Goal: Information Seeking & Learning: Learn about a topic

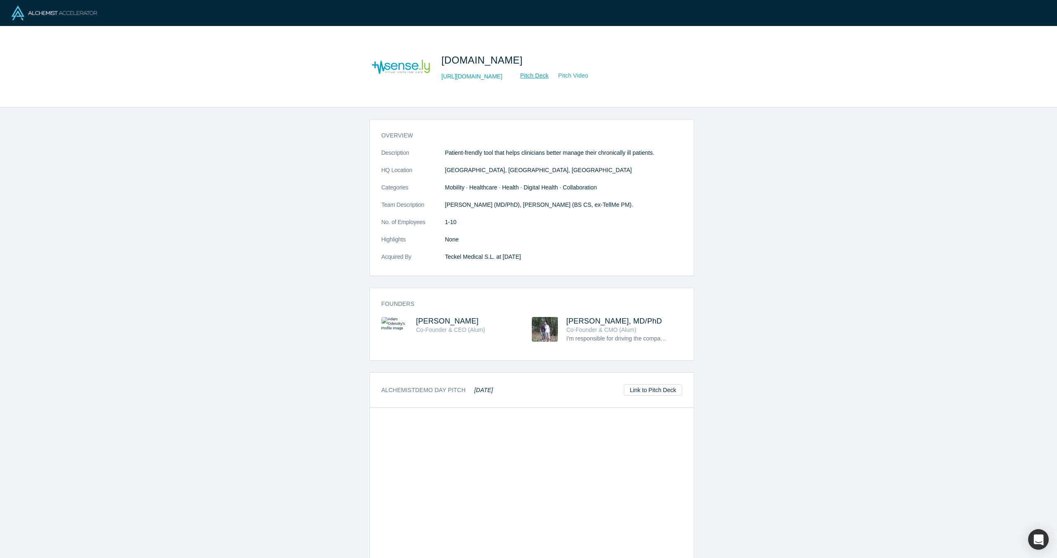
click at [549, 79] on link "Pitch Video" at bounding box center [569, 75] width 40 height 9
click at [457, 77] on link "[URL][DOMAIN_NAME]" at bounding box center [471, 76] width 61 height 9
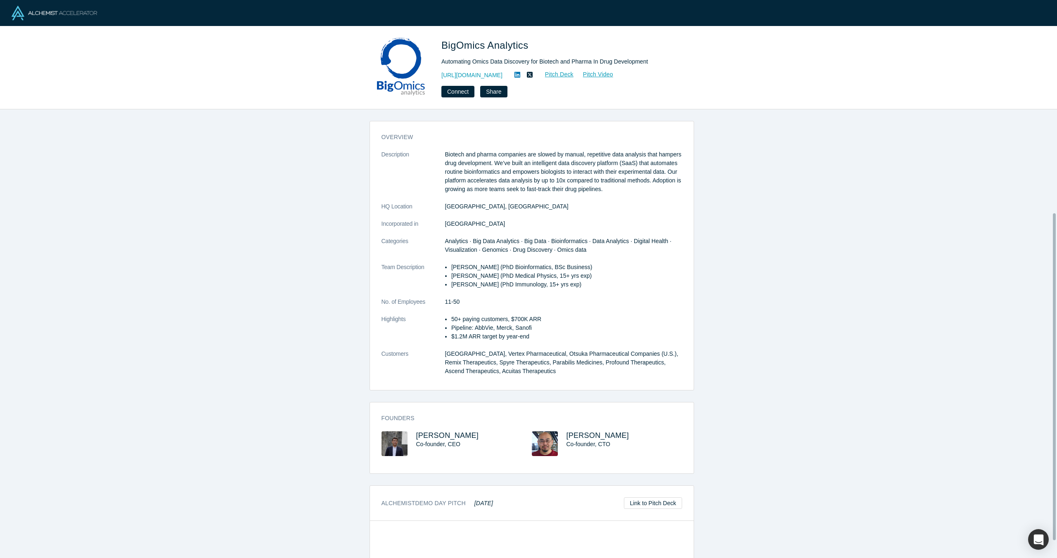
scroll to position [166, 0]
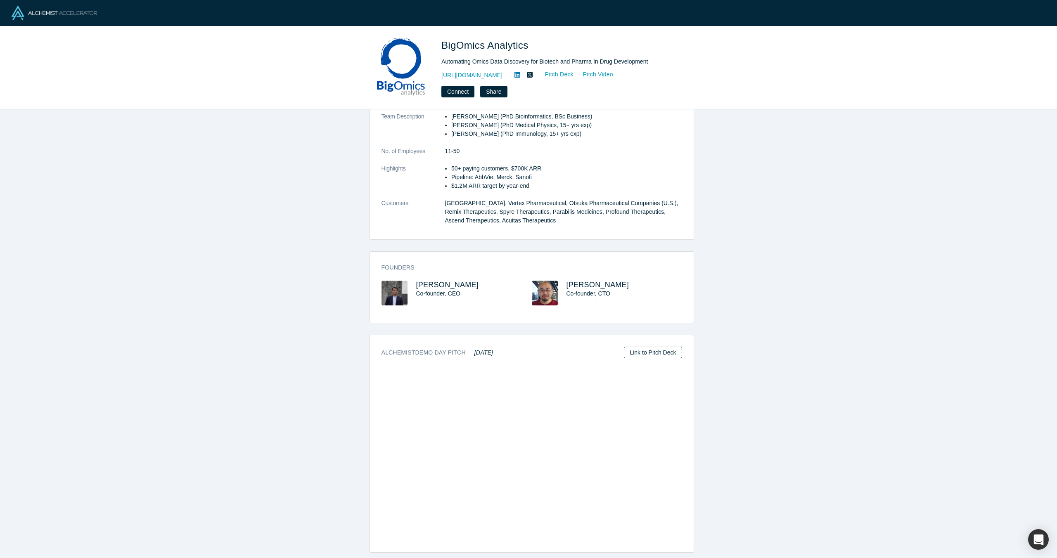
click at [670, 348] on link "Link to Pitch Deck" at bounding box center [653, 353] width 58 height 12
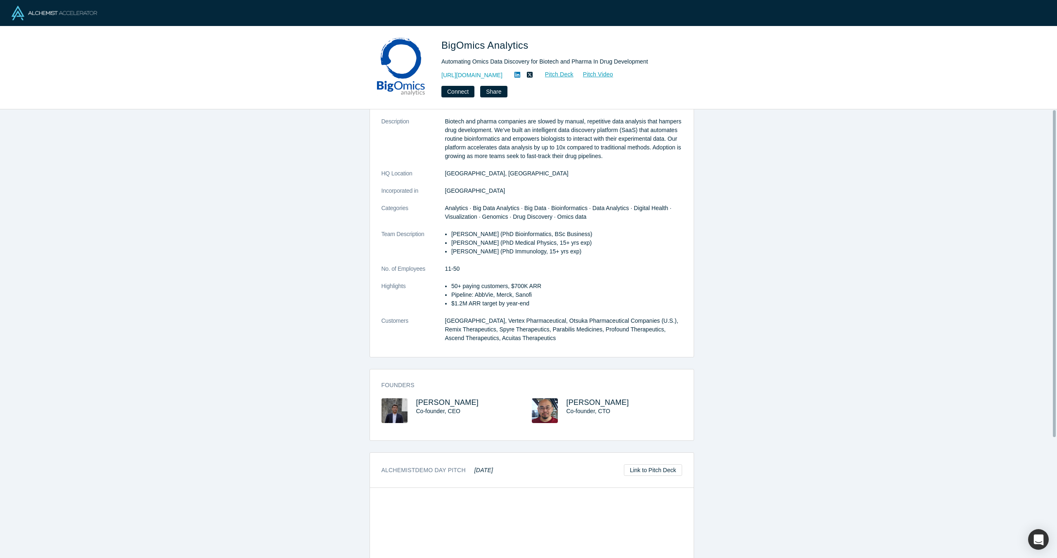
scroll to position [0, 0]
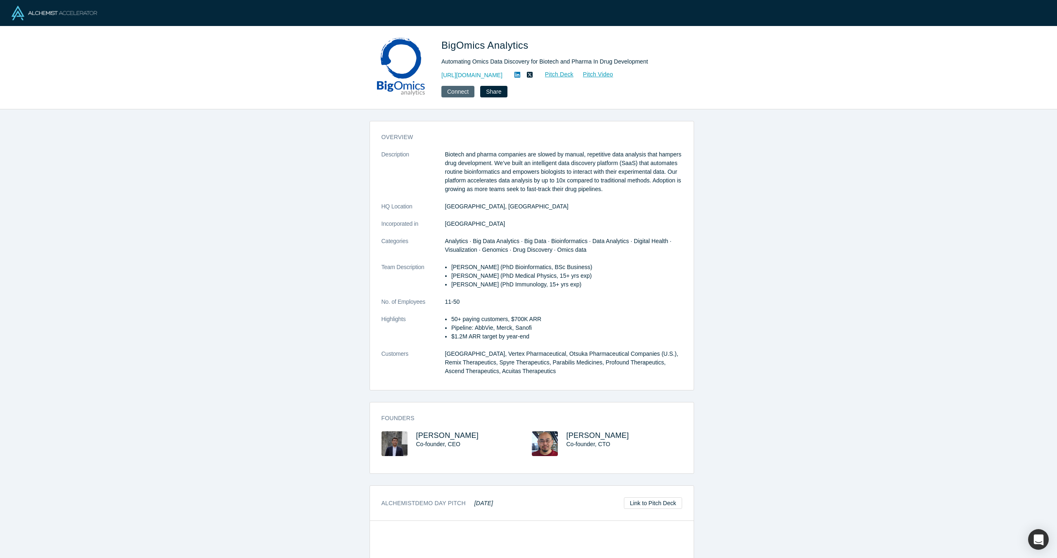
click at [465, 95] on button "Connect" at bounding box center [457, 92] width 33 height 12
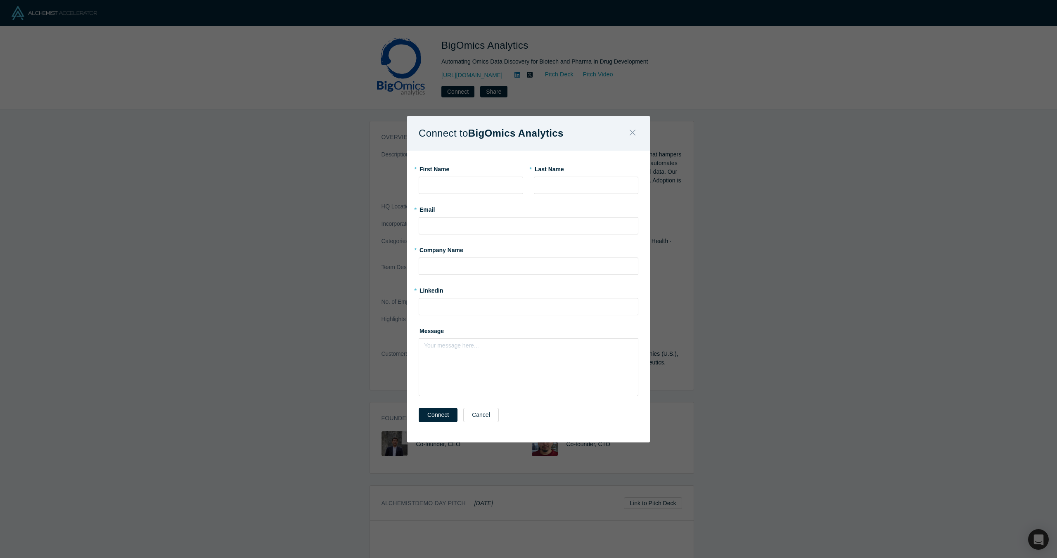
click at [632, 131] on icon "Close" at bounding box center [633, 132] width 6 height 9
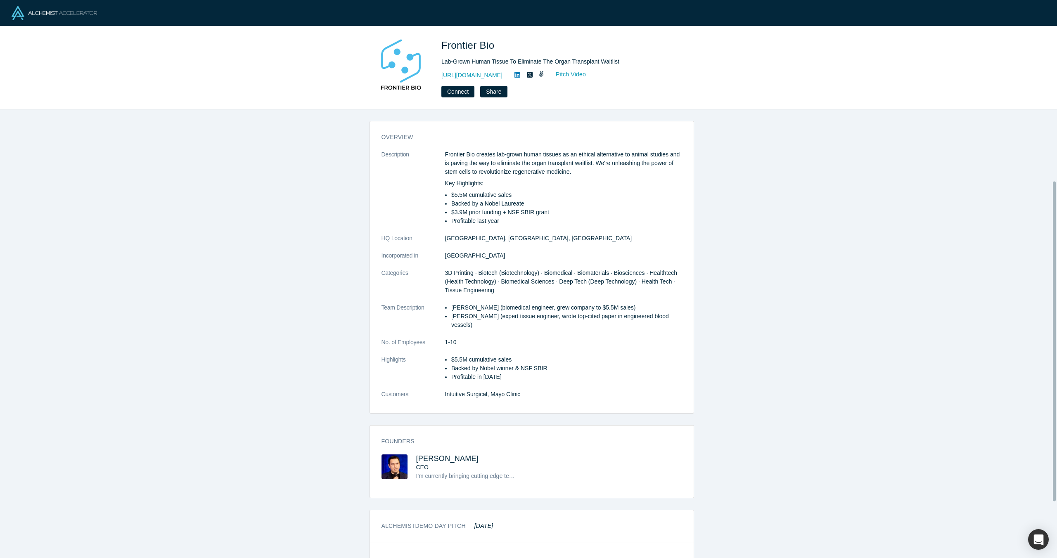
scroll to position [178, 0]
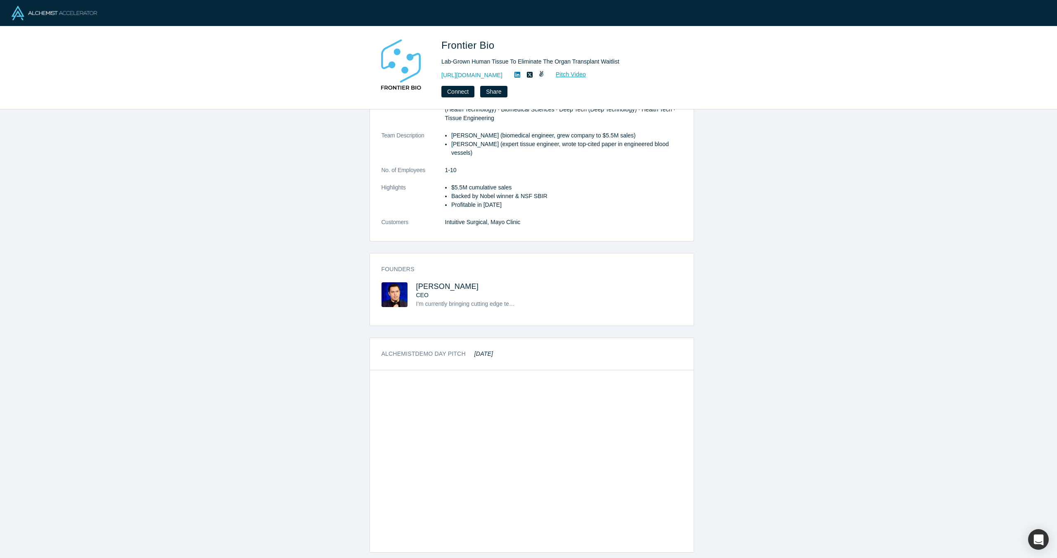
drag, startPoint x: 499, startPoint y: 347, endPoint x: 470, endPoint y: 348, distance: 28.9
click at [470, 348] on div "Alchemist Demo Day Pitch May 2020" at bounding box center [532, 354] width 324 height 32
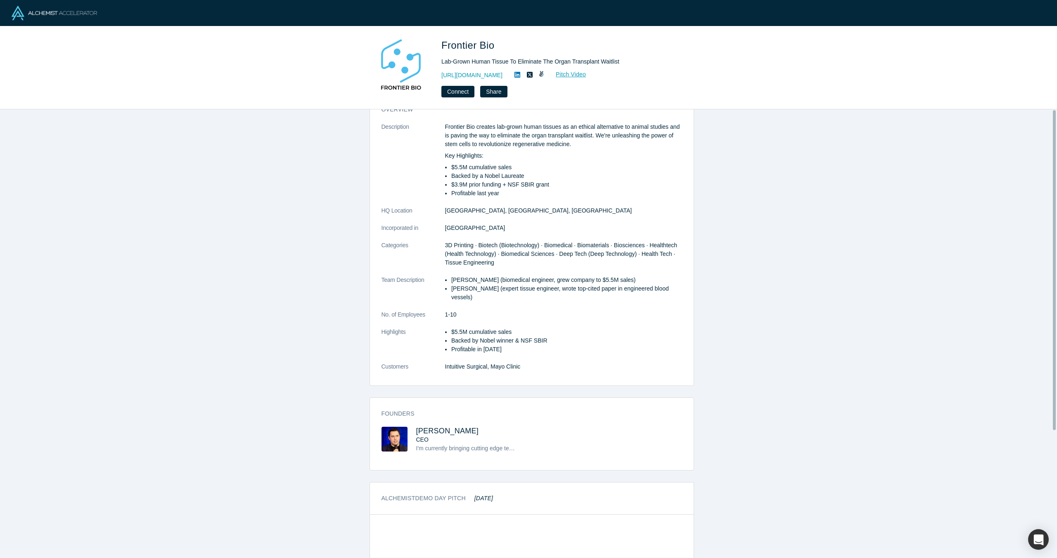
scroll to position [0, 0]
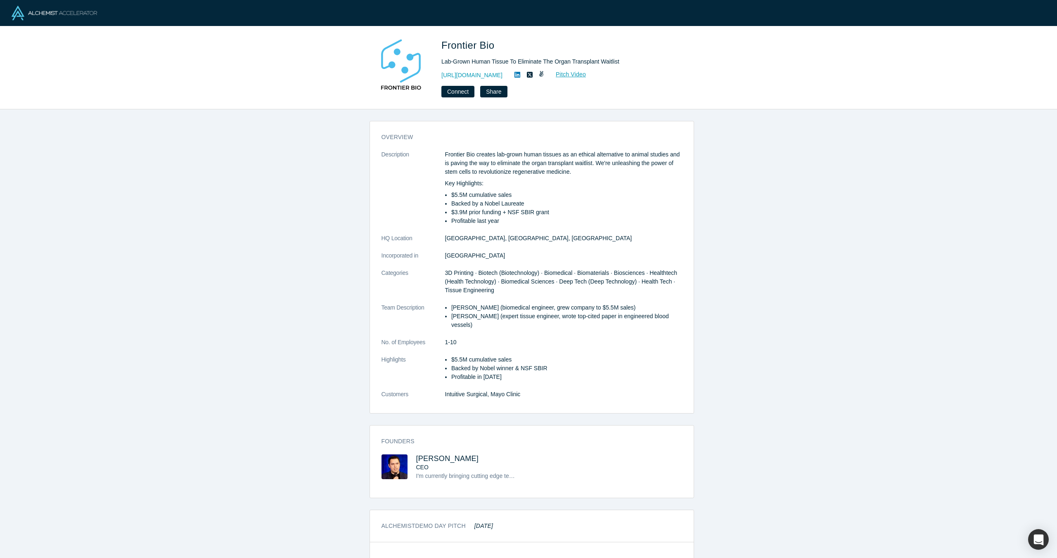
click at [452, 214] on li "$3.9M prior funding + NSF SBIR grant" at bounding box center [566, 212] width 231 height 9
drag, startPoint x: 516, startPoint y: 74, endPoint x: 474, endPoint y: 71, distance: 42.6
click at [474, 71] on div "https://www.frontierbio.com Pitch Video" at bounding box center [556, 75] width 231 height 10
copy link "frontierbio.com"
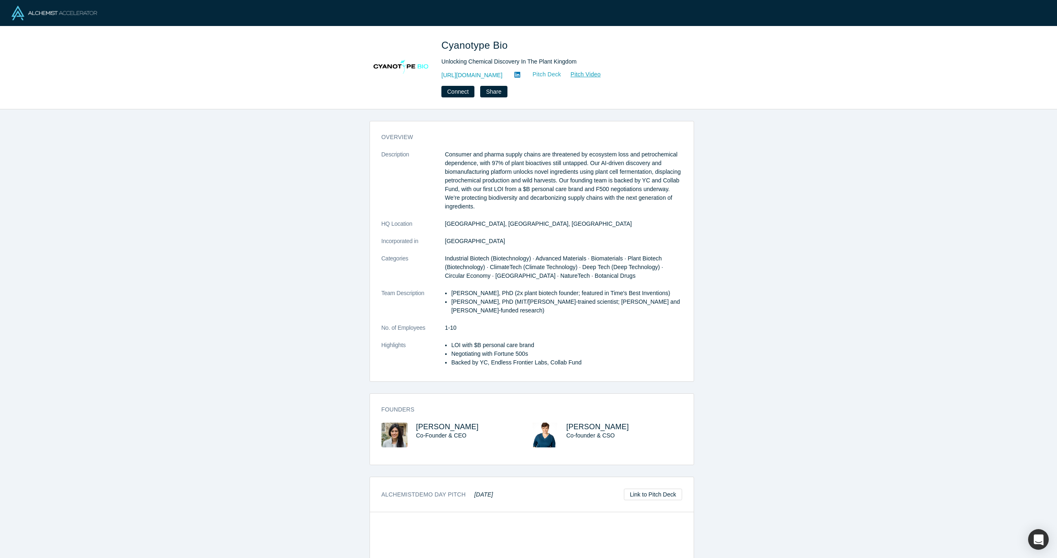
click at [561, 76] on link "Pitch Deck" at bounding box center [542, 74] width 38 height 9
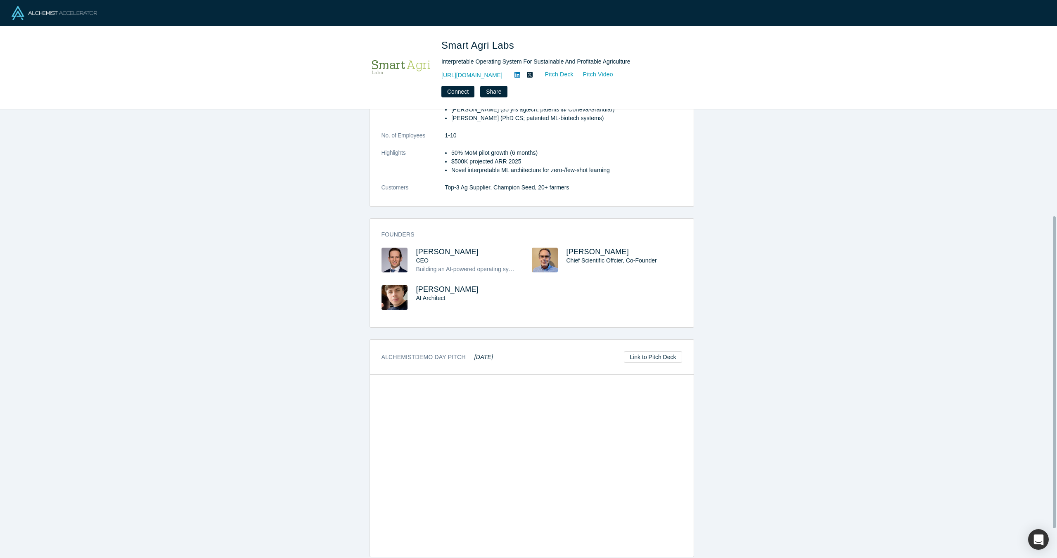
scroll to position [26, 0]
